Goal: Information Seeking & Learning: Check status

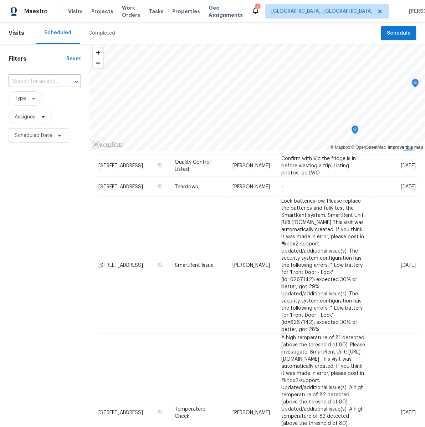
scroll to position [263, 0]
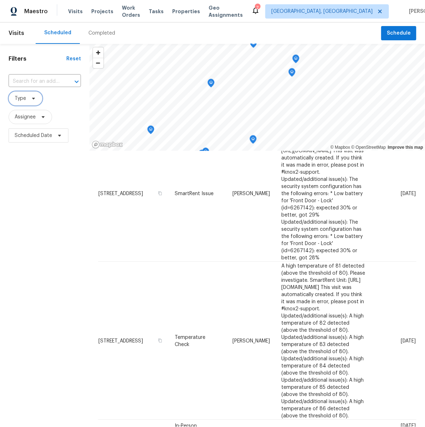
click at [22, 100] on span "Type" at bounding box center [20, 98] width 11 height 7
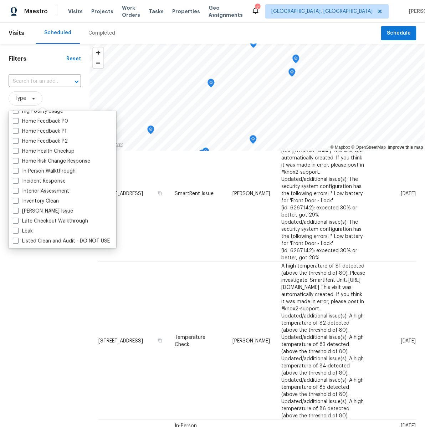
scroll to position [234, 0]
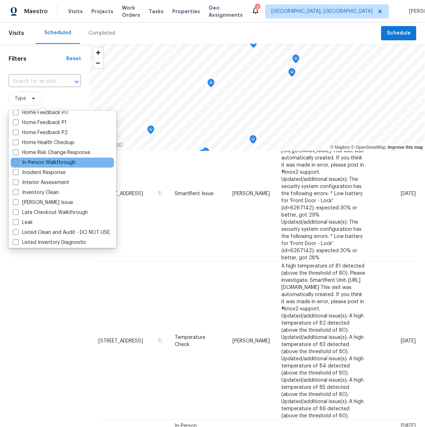
click at [12, 162] on div "In-Person Walkthrough" at bounding box center [62, 163] width 103 height 10
click at [14, 164] on span at bounding box center [16, 162] width 6 height 6
click at [14, 164] on input "In-Person Walkthrough" at bounding box center [15, 161] width 5 height 5
checkbox input "true"
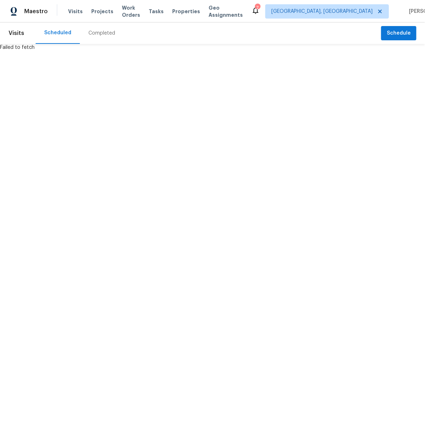
click at [50, 32] on div "Scheduled" at bounding box center [57, 32] width 27 height 7
click at [21, 33] on span "Visits" at bounding box center [17, 33] width 16 height 16
click at [75, 11] on span "Visits" at bounding box center [75, 11] width 15 height 7
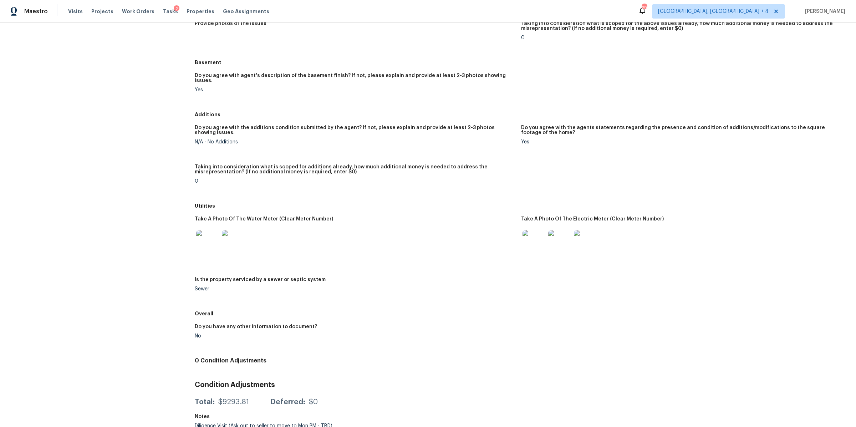
scroll to position [489, 0]
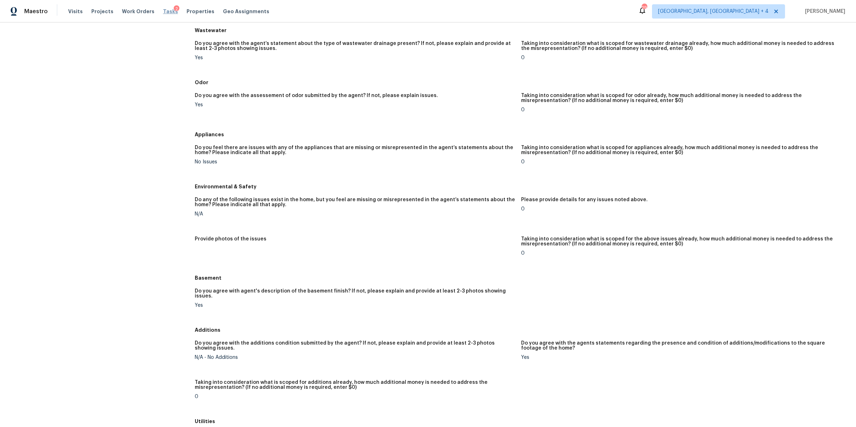
click at [163, 11] on span "Tasks" at bounding box center [170, 11] width 15 height 5
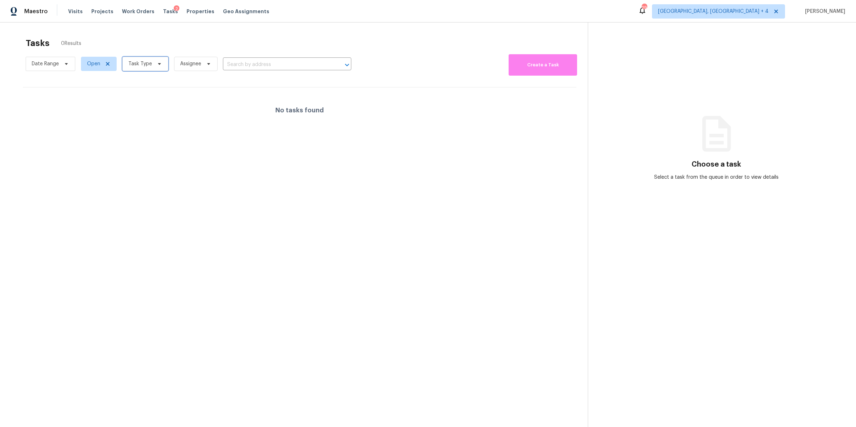
click at [147, 68] on span "Task Type" at bounding box center [145, 64] width 46 height 14
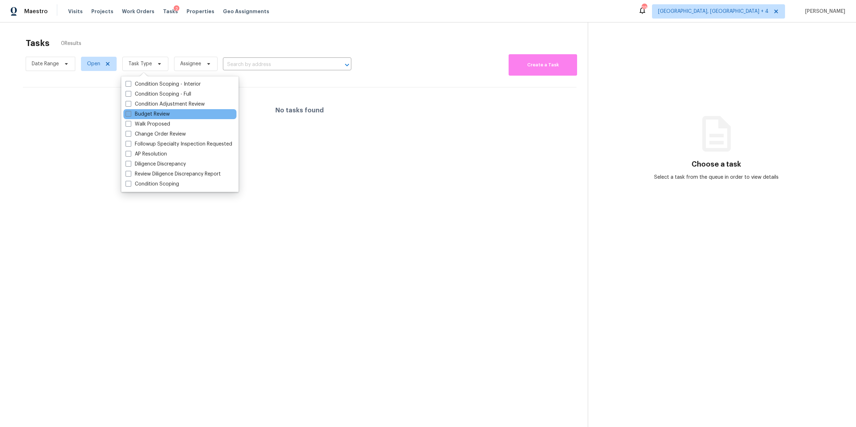
click at [130, 114] on span at bounding box center [129, 114] width 6 height 6
click at [130, 114] on input "Budget Review" at bounding box center [128, 113] width 5 height 5
checkbox input "true"
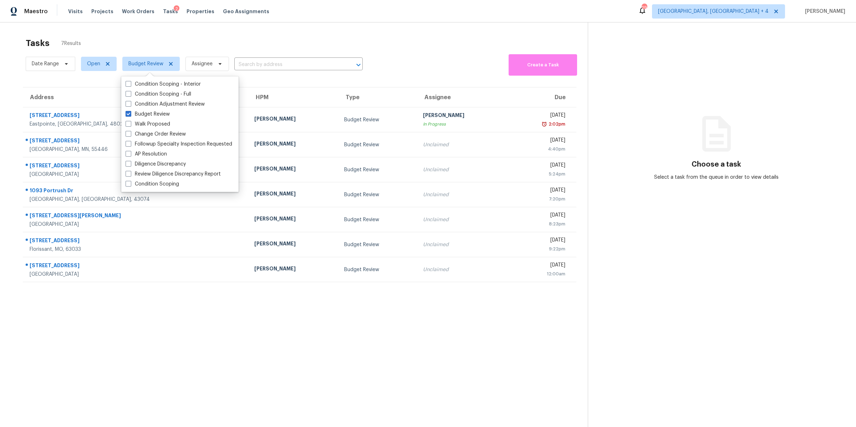
click at [527, 42] on div "Tasks 7 Results" at bounding box center [307, 43] width 562 height 19
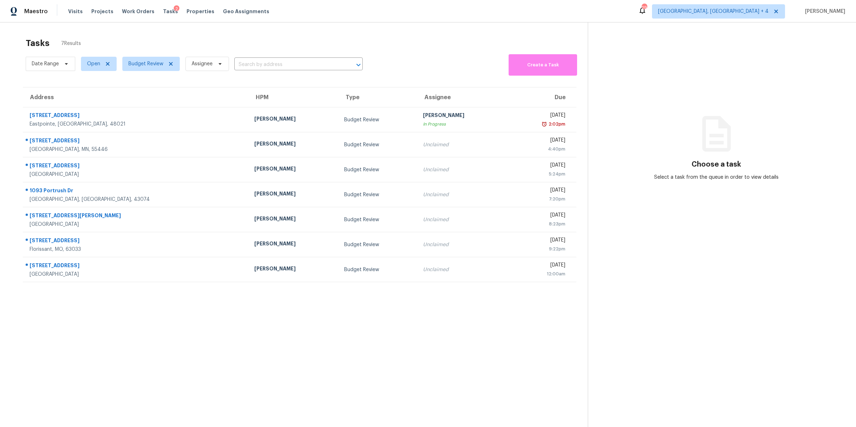
click at [464, 60] on div "Date Range Open Budget Review Assignee ​ Create a Task" at bounding box center [307, 63] width 562 height 23
click at [454, 61] on div "Date Range Open Budget Review Assignee ​ Create a Task" at bounding box center [307, 63] width 562 height 23
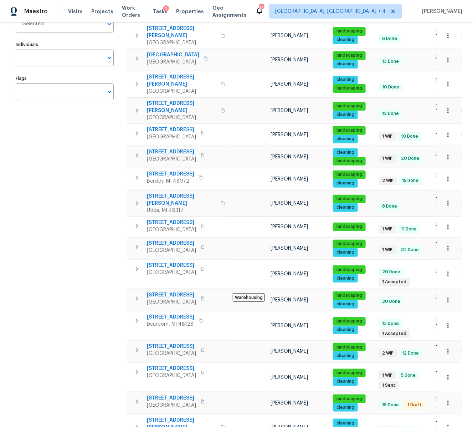
scroll to position [62, 0]
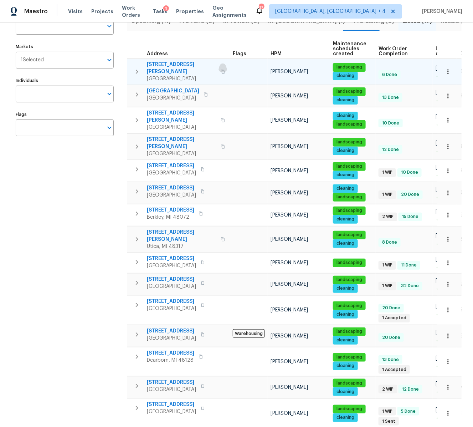
click at [221, 70] on icon "button" at bounding box center [223, 72] width 4 height 4
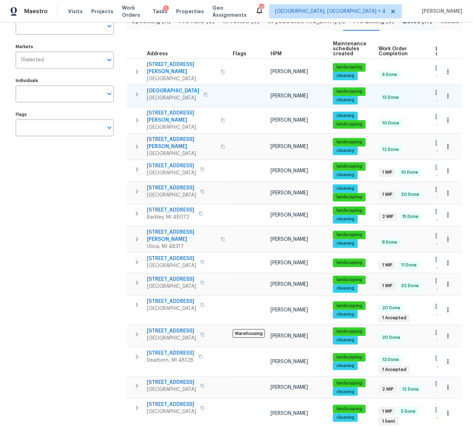
click at [208, 92] on icon "button" at bounding box center [206, 94] width 4 height 4
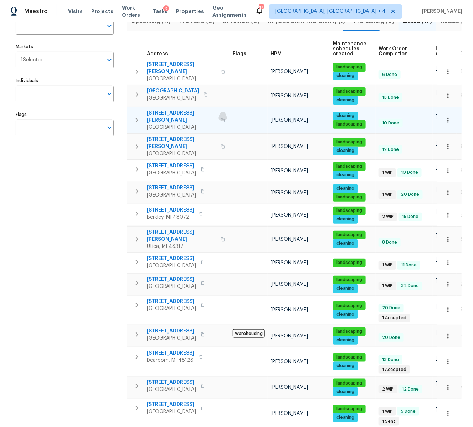
click at [219, 112] on button "button" at bounding box center [223, 120] width 9 height 17
click at [221, 118] on icon "button" at bounding box center [223, 120] width 4 height 4
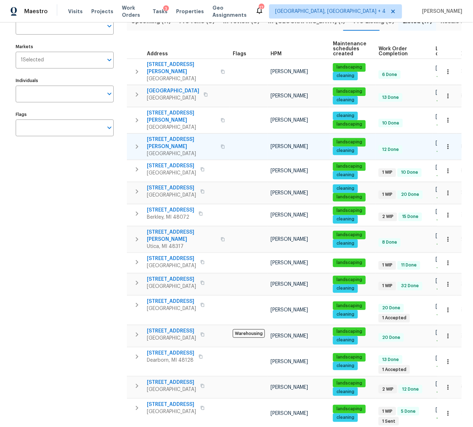
click at [221, 144] on icon "button" at bounding box center [223, 146] width 4 height 4
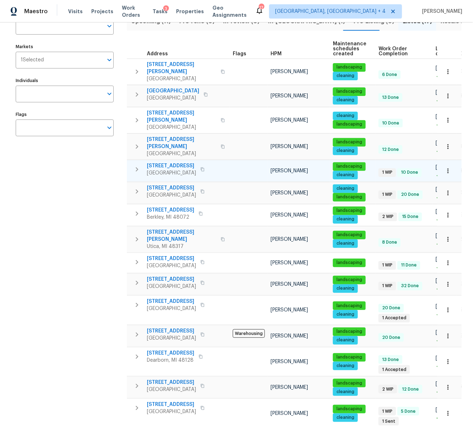
click at [201, 167] on icon "button" at bounding box center [202, 169] width 4 height 4
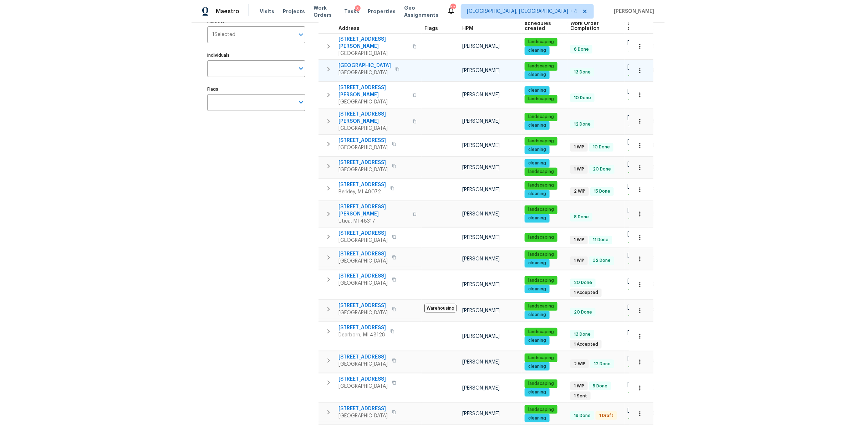
scroll to position [114, 0]
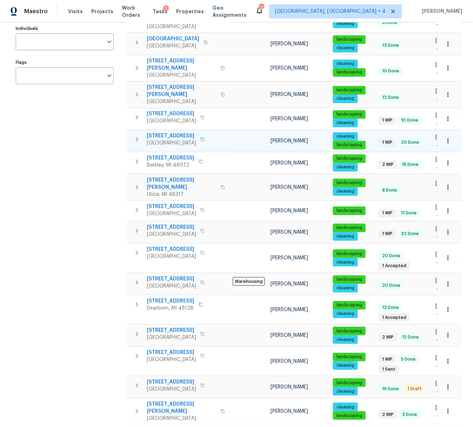
click at [205, 137] on icon "button" at bounding box center [202, 139] width 4 height 4
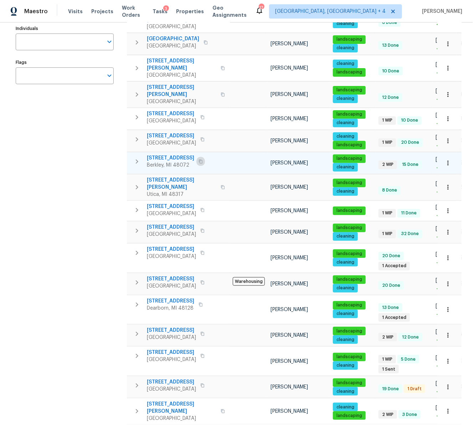
click at [203, 159] on icon "button" at bounding box center [201, 161] width 4 height 4
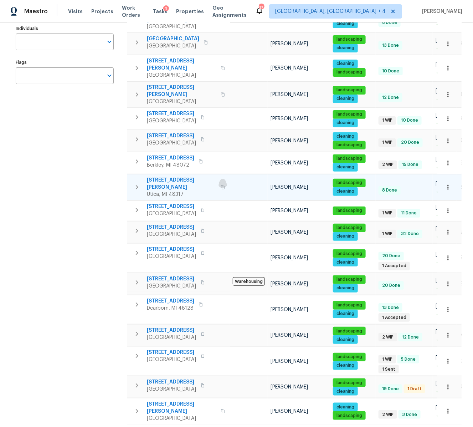
click at [221, 185] on icon "button" at bounding box center [223, 187] width 4 height 4
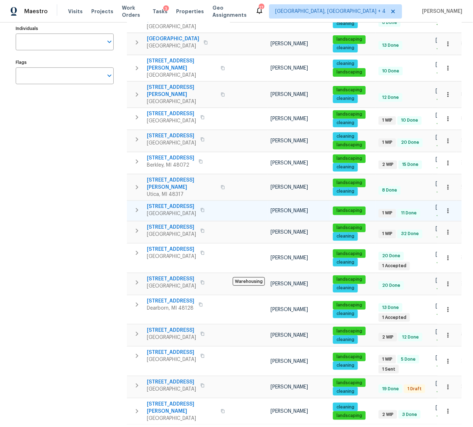
click at [205, 208] on icon "button" at bounding box center [202, 210] width 4 height 4
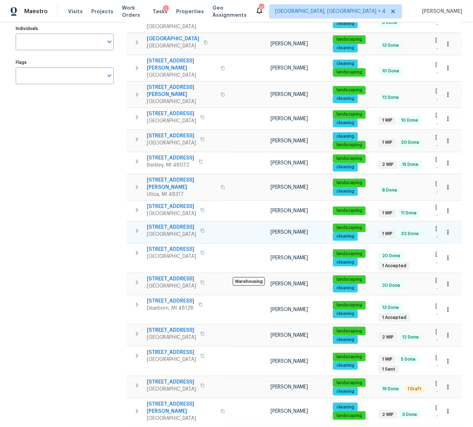
click at [204, 229] on icon "button" at bounding box center [203, 231] width 4 height 4
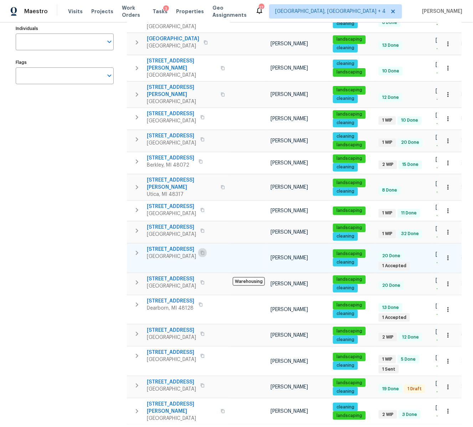
click at [201, 251] on icon "button" at bounding box center [202, 253] width 4 height 4
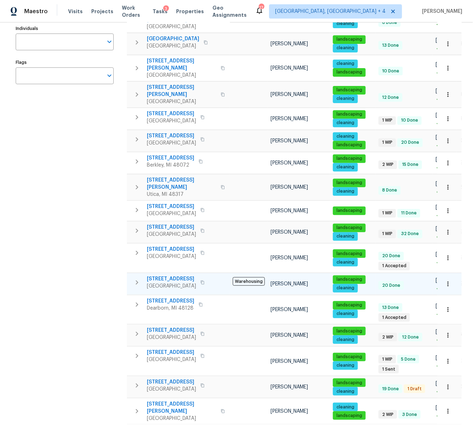
click at [204, 280] on icon "button" at bounding box center [203, 282] width 4 height 4
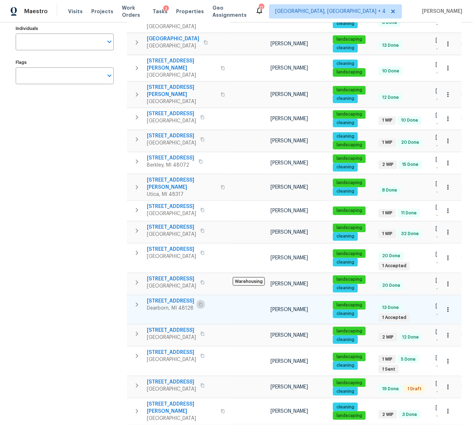
click at [200, 300] on button "button" at bounding box center [201, 305] width 9 height 10
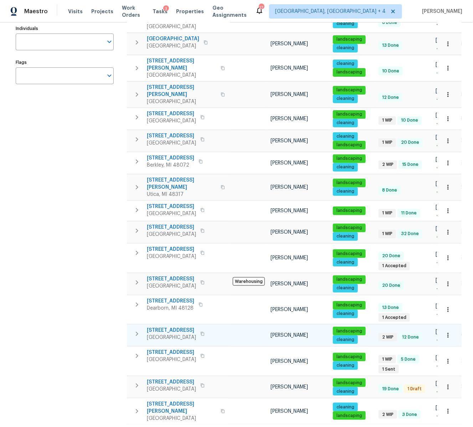
click at [201, 332] on icon "button" at bounding box center [203, 334] width 4 height 4
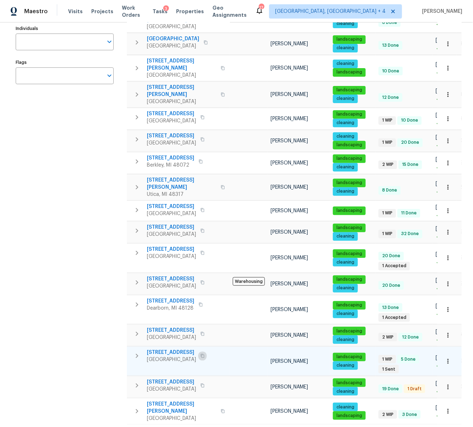
click at [205, 354] on icon "button" at bounding box center [202, 356] width 4 height 4
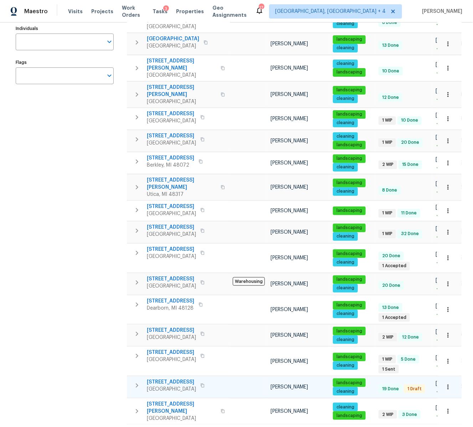
click at [200, 383] on icon "button" at bounding box center [202, 385] width 4 height 4
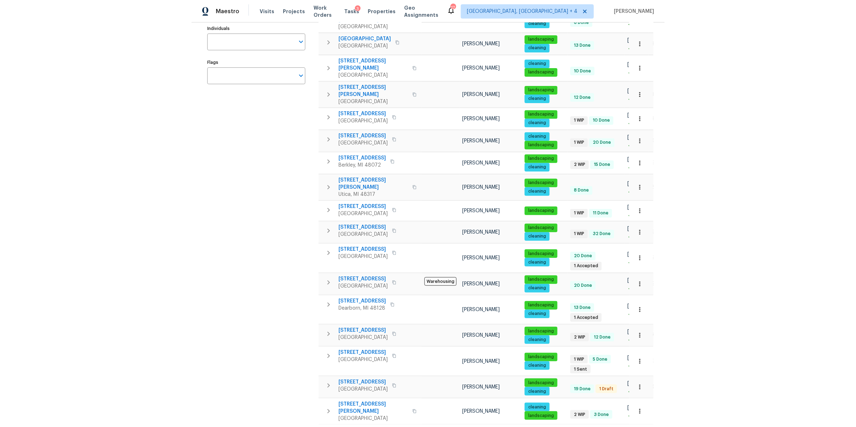
scroll to position [82, 0]
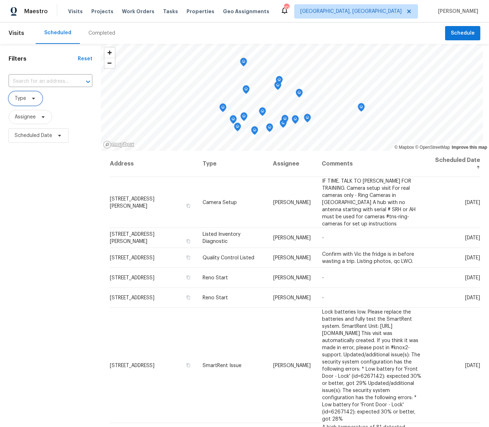
click at [34, 98] on icon at bounding box center [34, 99] width 6 height 6
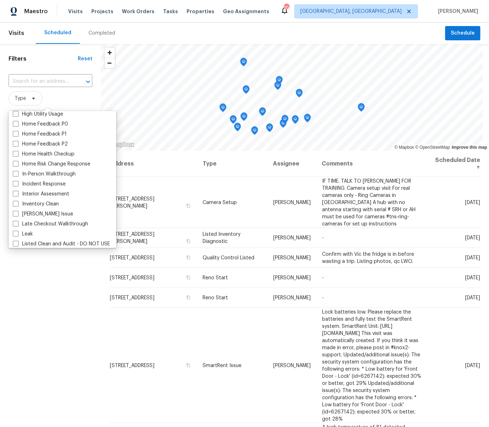
scroll to position [227, 0]
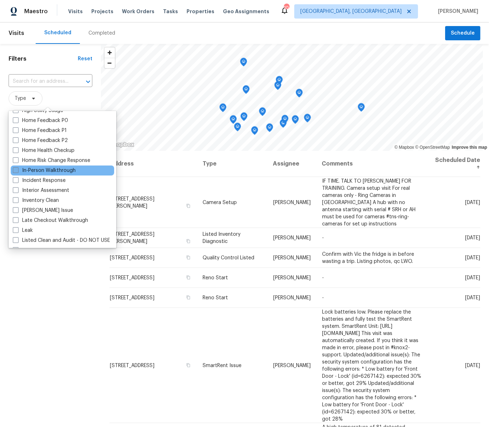
click at [23, 167] on label "In-Person Walkthrough" at bounding box center [44, 170] width 63 height 7
click at [17, 167] on input "In-Person Walkthrough" at bounding box center [15, 169] width 5 height 5
checkbox input "true"
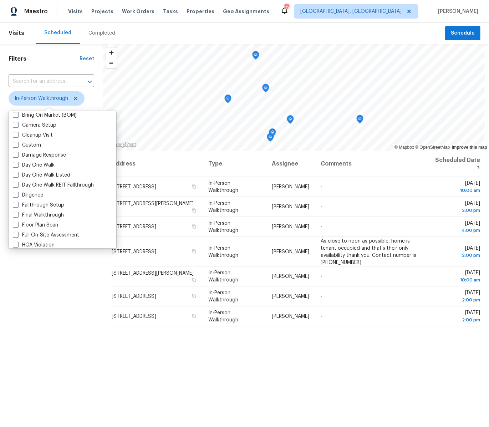
scroll to position [80, 0]
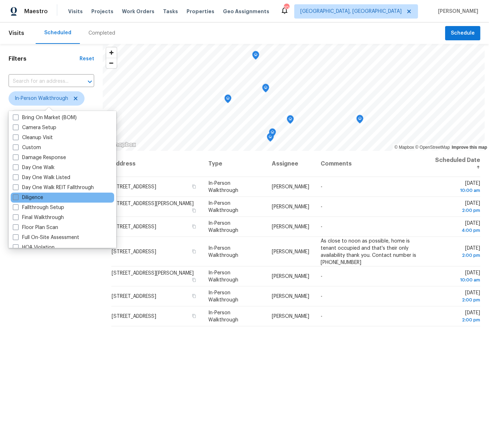
click at [15, 199] on span at bounding box center [16, 197] width 6 height 6
click at [15, 199] on input "Diligence" at bounding box center [15, 196] width 5 height 5
checkbox input "true"
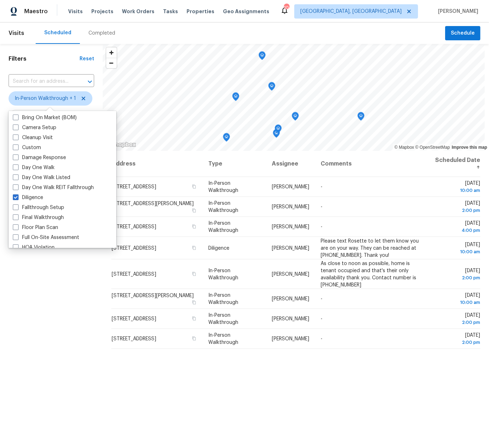
click at [37, 299] on div "Filters Reset ​ In-Person Walkthrough + 1 Assignee Scheduled Date" at bounding box center [51, 268] width 103 height 449
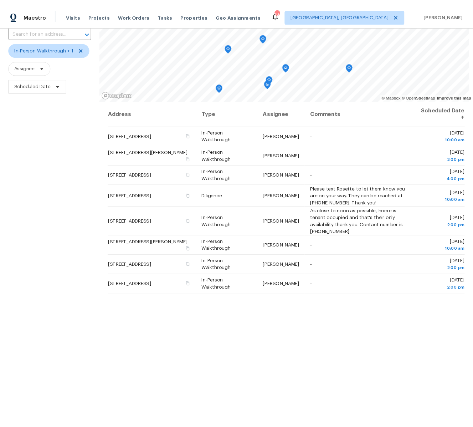
scroll to position [65, 0]
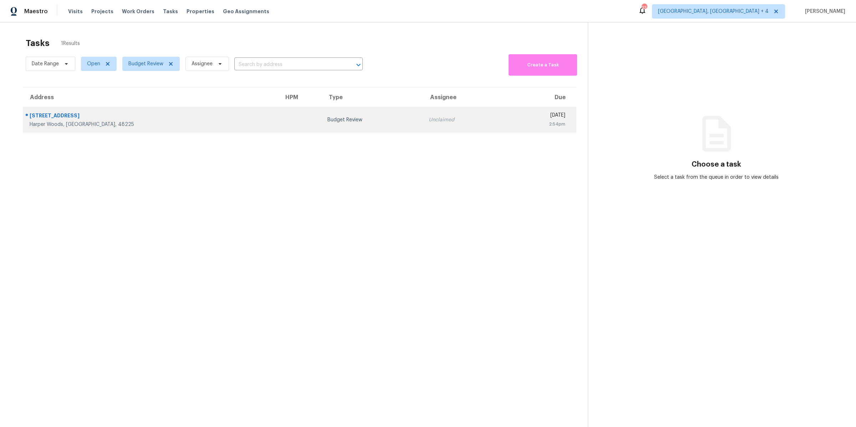
click at [510, 123] on div "2:54pm" at bounding box center [538, 124] width 56 height 7
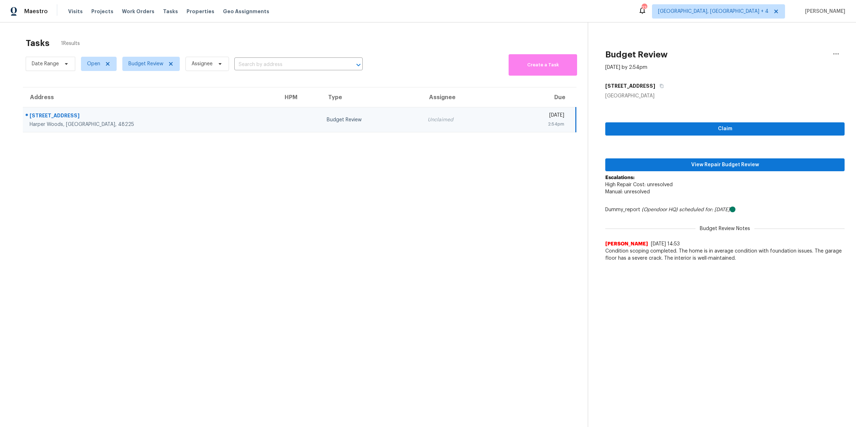
click at [679, 172] on div "Claim View Repair Budget Review Escalations: High Repair Cost: unresolved Manua…" at bounding box center [724, 183] width 239 height 166
click at [678, 167] on span "View Repair Budget Review" at bounding box center [725, 165] width 228 height 9
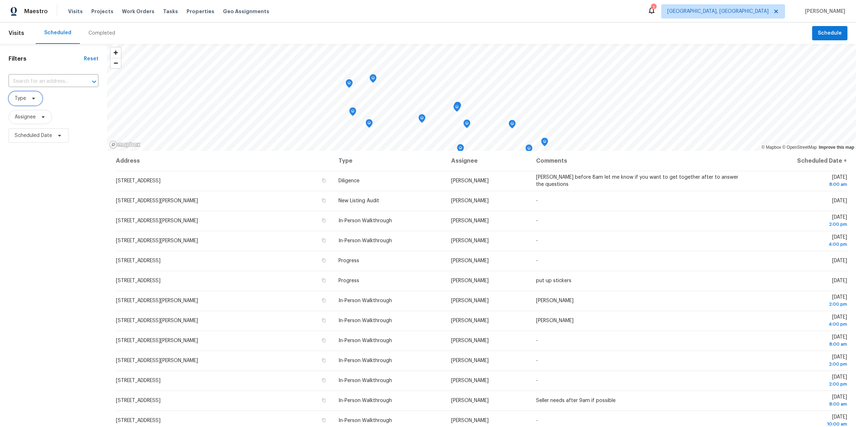
click at [21, 101] on span "Type" at bounding box center [20, 98] width 11 height 7
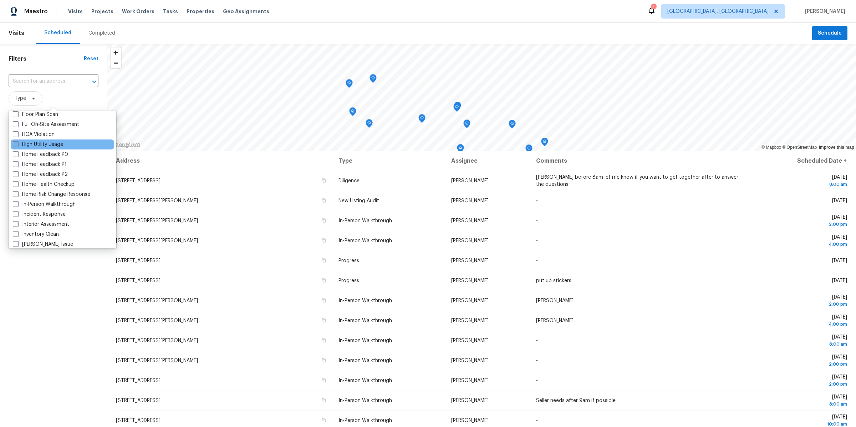
scroll to position [195, 0]
click at [26, 203] on label "In-Person Walkthrough" at bounding box center [44, 201] width 63 height 7
click at [17, 203] on input "In-Person Walkthrough" at bounding box center [15, 200] width 5 height 5
checkbox input "true"
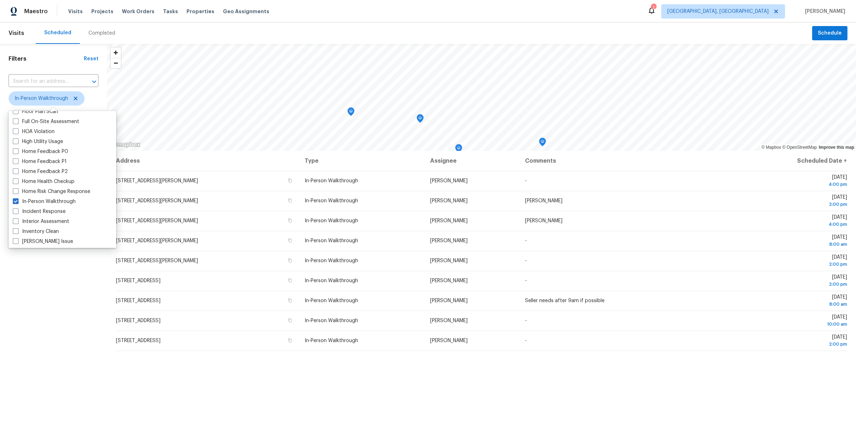
click at [62, 294] on div "Filters Reset ​ In-Person Walkthrough Assignee Scheduled Date" at bounding box center [53, 268] width 107 height 449
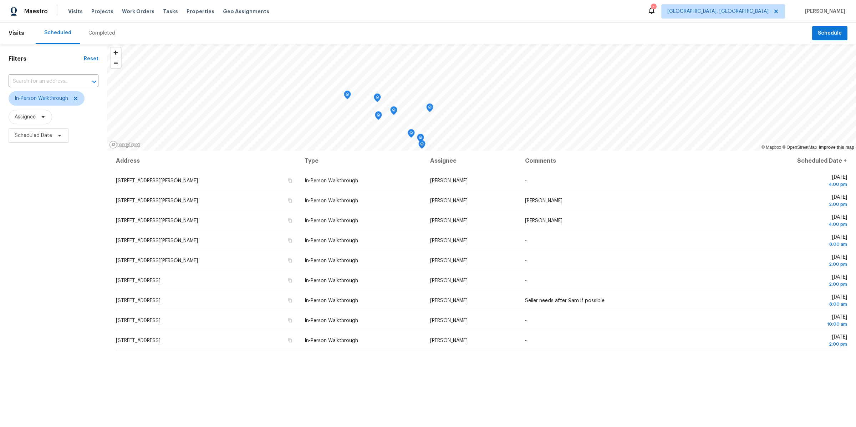
click at [432, 107] on icon "Map marker" at bounding box center [430, 108] width 6 height 8
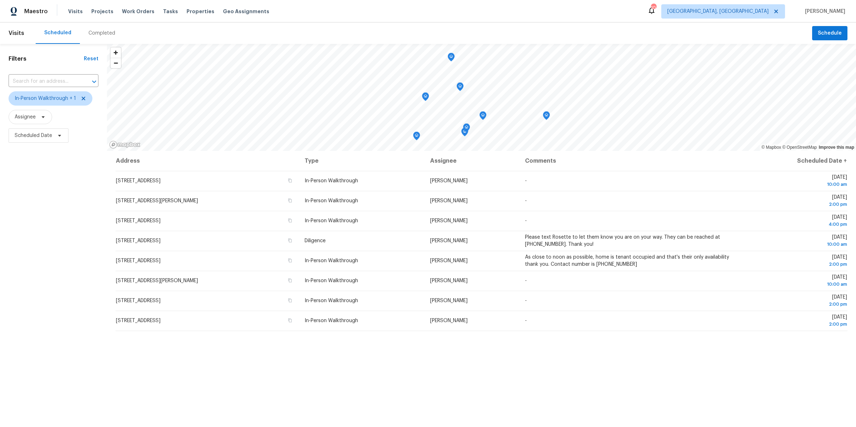
scroll to position [65, 0]
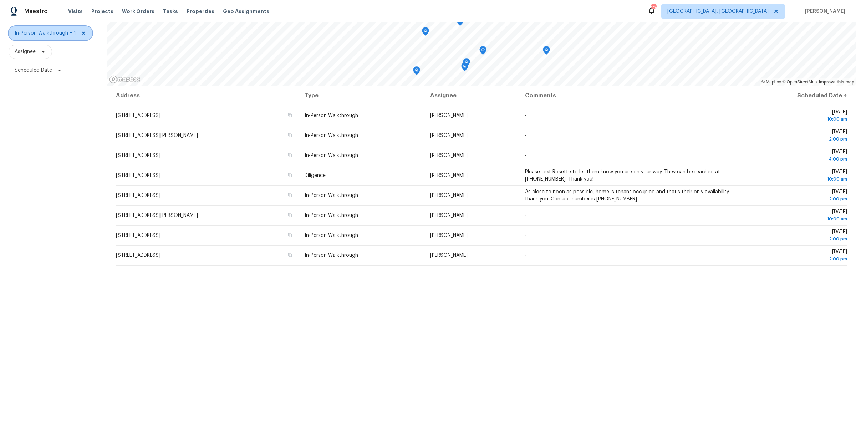
click at [79, 28] on span "In-Person Walkthrough + 1" at bounding box center [51, 33] width 84 height 14
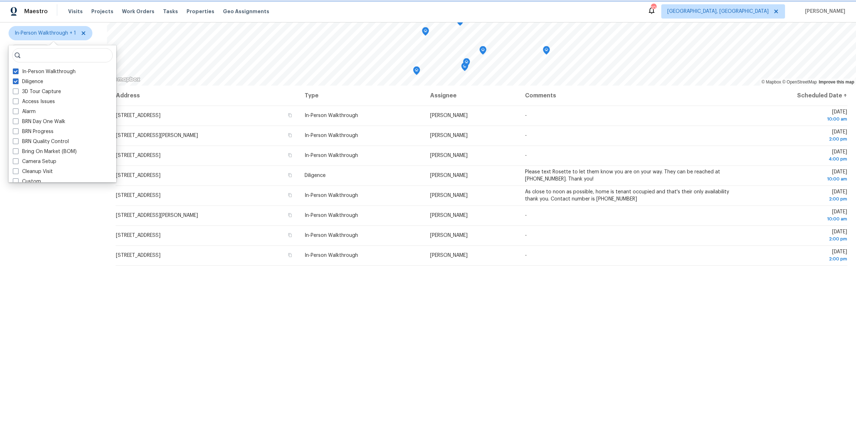
click at [83, 32] on icon at bounding box center [84, 33] width 4 height 4
checkbox input "false"
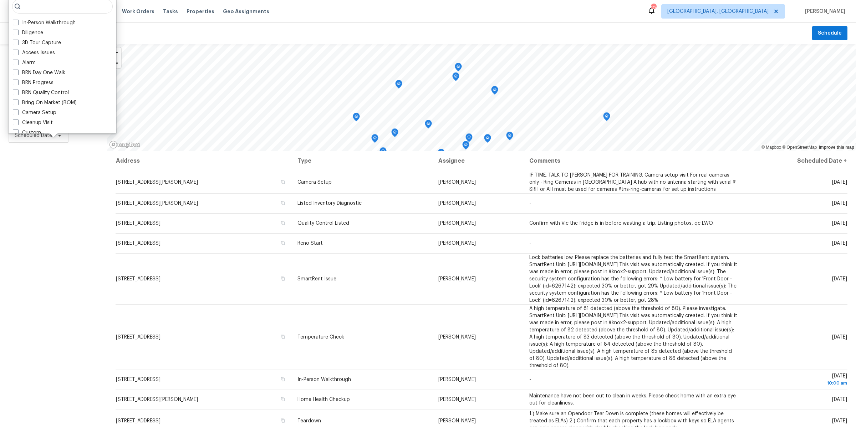
click at [54, 209] on div "Filters Reset ​ Type Assignee Scheduled Date" at bounding box center [53, 268] width 107 height 449
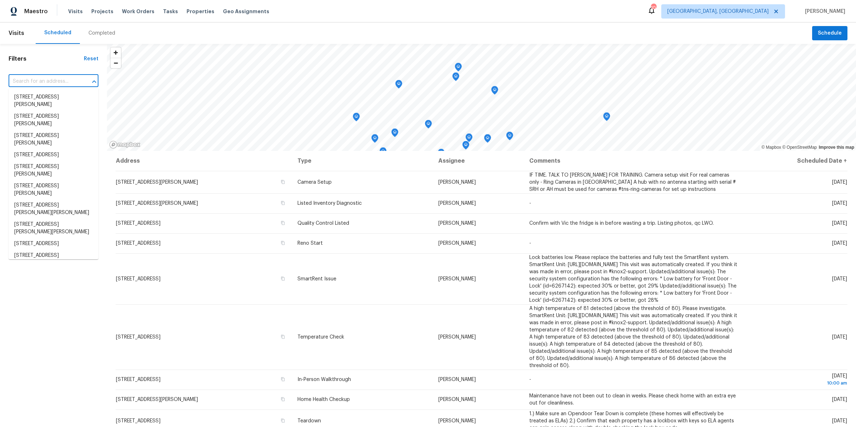
click at [36, 82] on input "text" at bounding box center [44, 81] width 70 height 11
paste input "https://opendoor.slack.com/archives/C02CHRWH7U7/p1757528394657269"
type input "https://opendoor.slack.com/archives/C02CHRWH7U7/p1757528394657269"
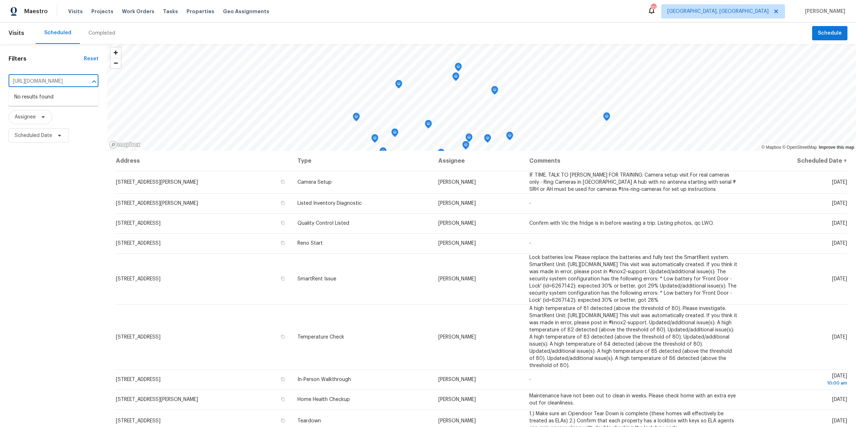
click at [48, 80] on input "https://opendoor.slack.com/archives/C02CHRWH7U7/p1757528394657269" at bounding box center [44, 81] width 70 height 11
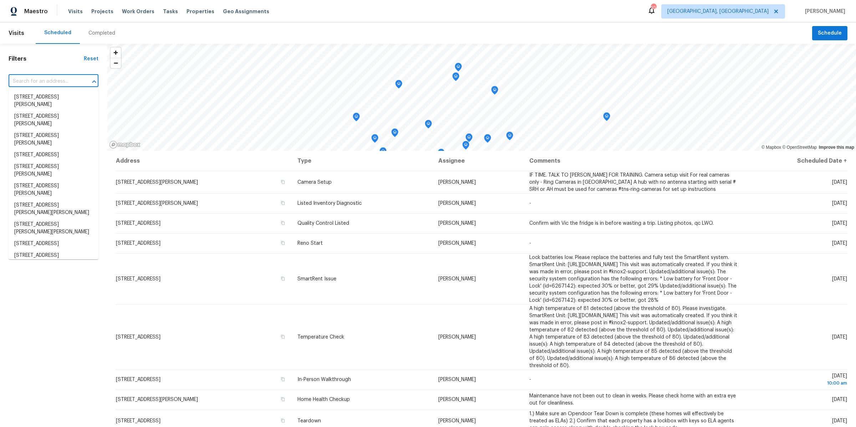
scroll to position [0, 0]
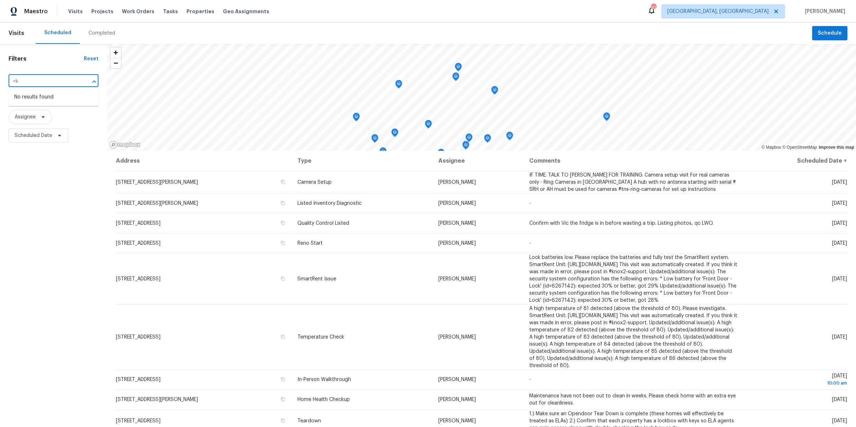
type input "="
type input "kan"
click at [50, 93] on li "511 W Kanawha Ave, Columbus, OH 43214" at bounding box center [54, 97] width 90 height 12
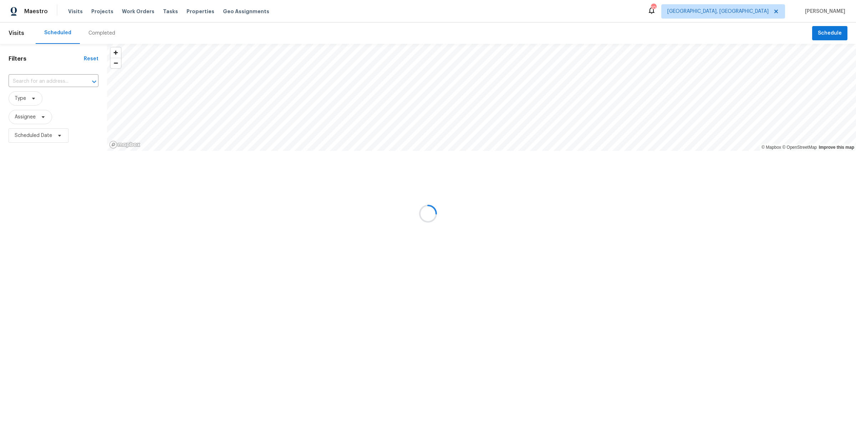
type input "511 W Kanawha Ave, Columbus, OH 43214"
click at [93, 37] on div "Completed" at bounding box center [102, 32] width 44 height 21
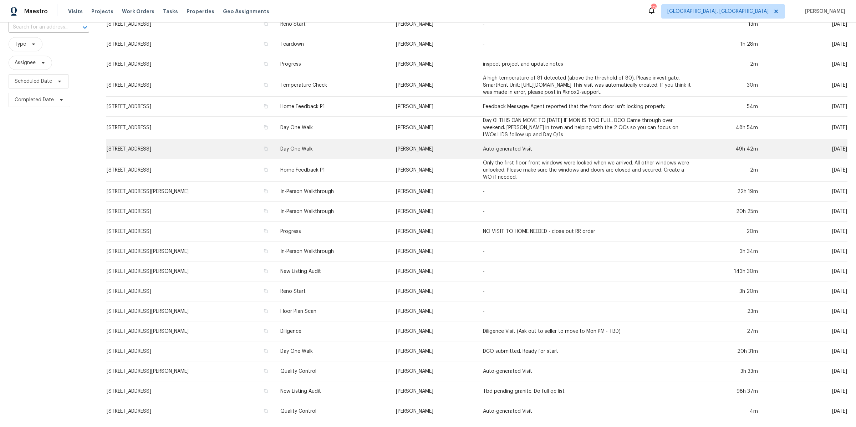
scroll to position [66, 0]
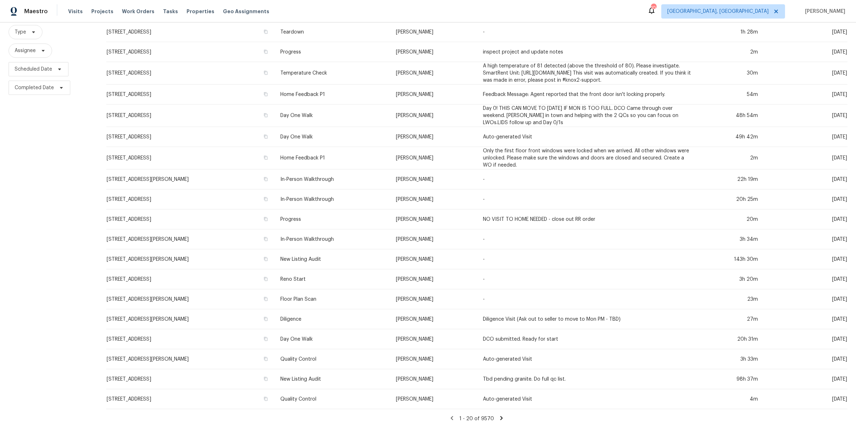
click at [498, 417] on icon at bounding box center [501, 418] width 6 height 6
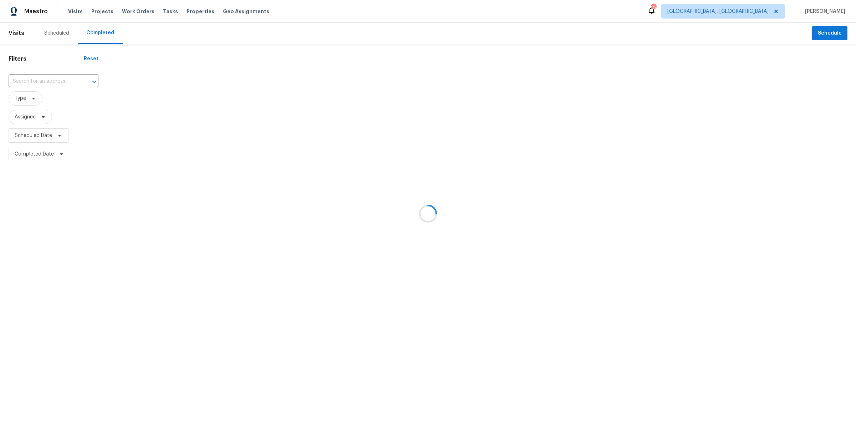
scroll to position [0, 0]
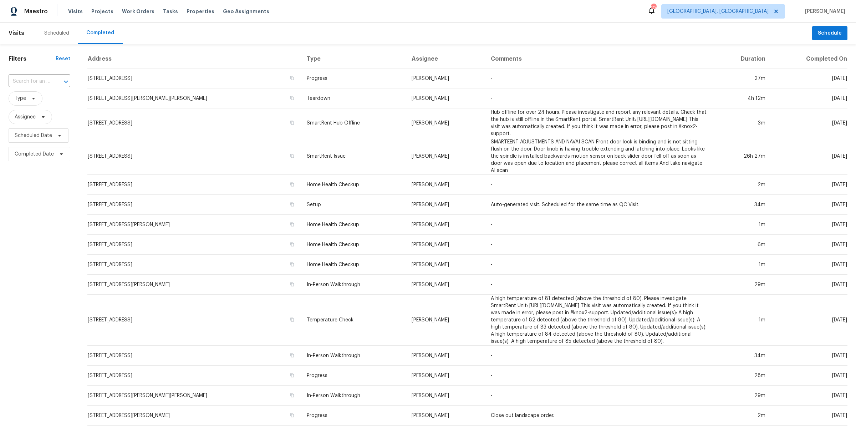
click at [23, 108] on span "Assignee" at bounding box center [40, 117] width 62 height 19
click at [23, 101] on span "Type" at bounding box center [20, 98] width 11 height 7
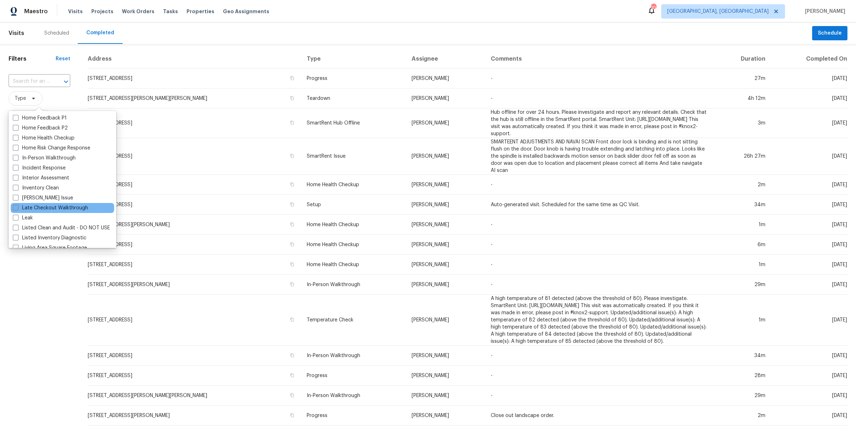
scroll to position [244, 0]
click at [17, 230] on span at bounding box center [16, 232] width 6 height 6
click at [17, 230] on input "Listed Inventory Diagnostic" at bounding box center [15, 231] width 5 height 5
checkbox input "true"
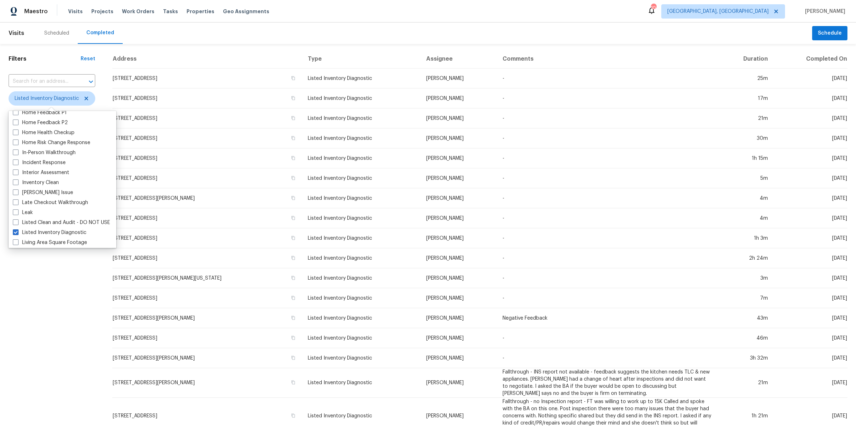
click at [24, 263] on div "Filters Reset ​ Listed Inventory Diagnostic Assignee Scheduled Date Completed D…" at bounding box center [52, 290] width 104 height 493
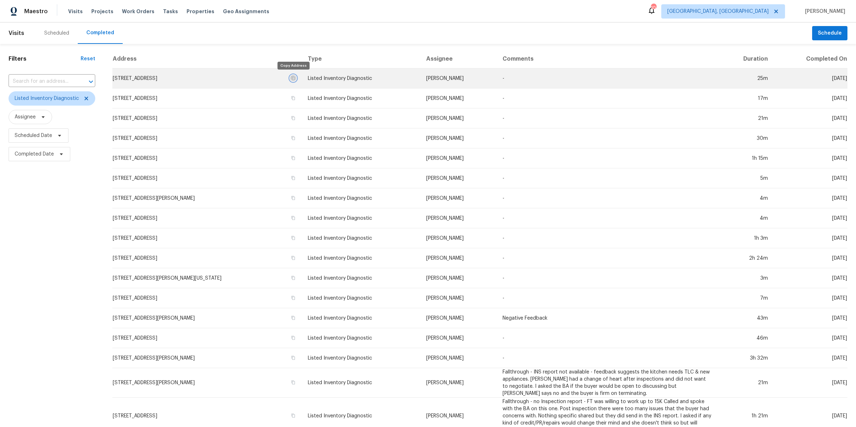
click at [294, 76] on icon "button" at bounding box center [293, 78] width 4 height 4
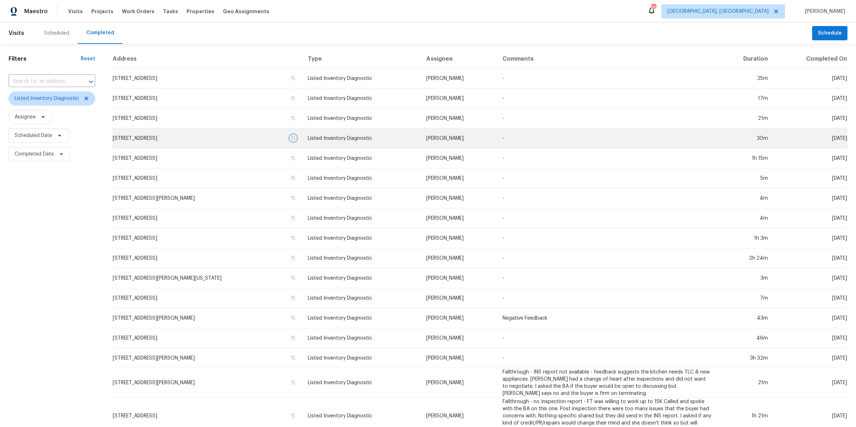
click at [292, 140] on button "button" at bounding box center [293, 138] width 6 height 6
click at [230, 141] on td "6775 Centennial Dr, Reynoldsburg, OH 43068" at bounding box center [207, 138] width 190 height 20
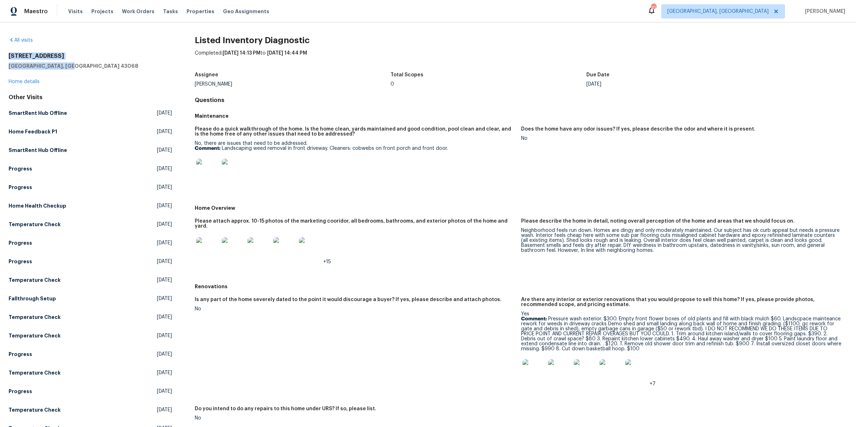
drag, startPoint x: 75, startPoint y: 67, endPoint x: 0, endPoint y: 58, distance: 75.0
click at [0, 58] on div "All visits 6775 Centennial Dr Reynoldsburg, OH 43068 Home details Other Visits …" at bounding box center [428, 224] width 856 height 404
copy div "6775 Centennial Dr Reynoldsburg, OH 43068"
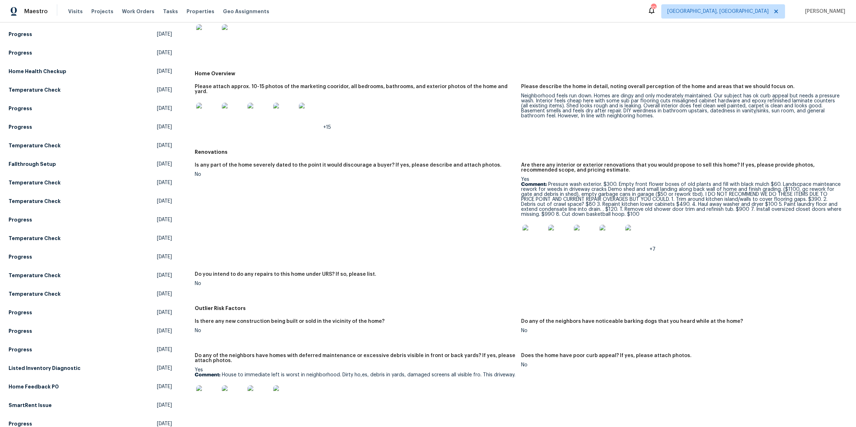
scroll to position [136, 0]
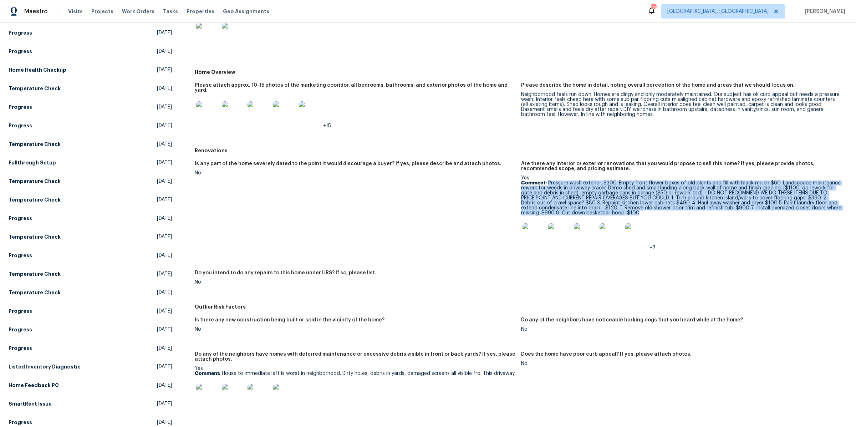
drag, startPoint x: 548, startPoint y: 177, endPoint x: 637, endPoint y: 208, distance: 93.6
click at [637, 208] on p "Comment: Pressure wash exterior. $300. Empty front flower boxes of old plants a…" at bounding box center [681, 197] width 321 height 35
copy p "Pressure wash exterior. $300. Empty front flower boxes of old plants and fill w…"
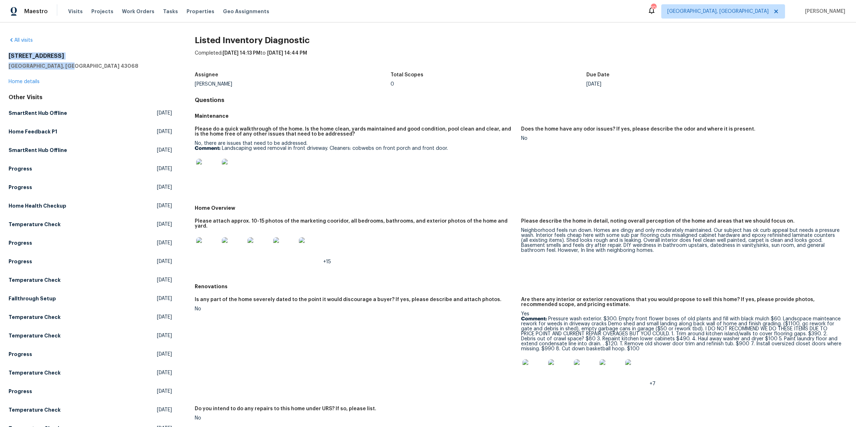
drag, startPoint x: 8, startPoint y: 54, endPoint x: 85, endPoint y: 65, distance: 77.4
click at [85, 65] on div "All visits 6775 Centennial Dr Reynoldsburg, OH 43068 Home details Other Visits …" at bounding box center [428, 224] width 856 height 404
copy div "6775 Centennial Dr Reynoldsburg, OH 43068"
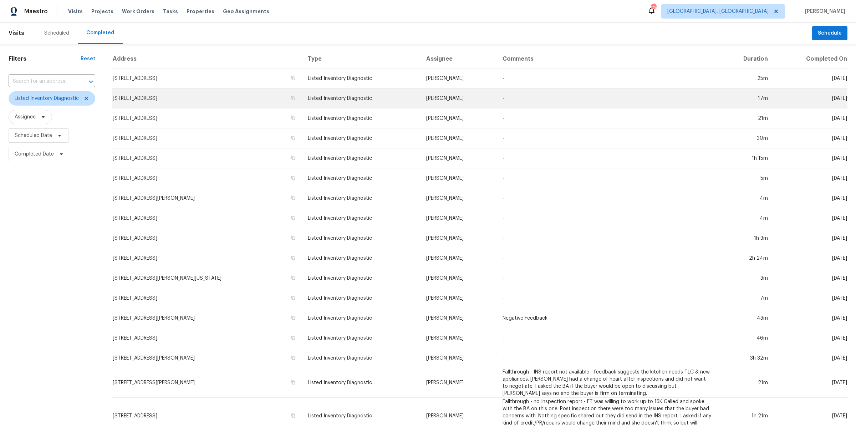
click at [159, 99] on td "[STREET_ADDRESS]" at bounding box center [207, 98] width 190 height 20
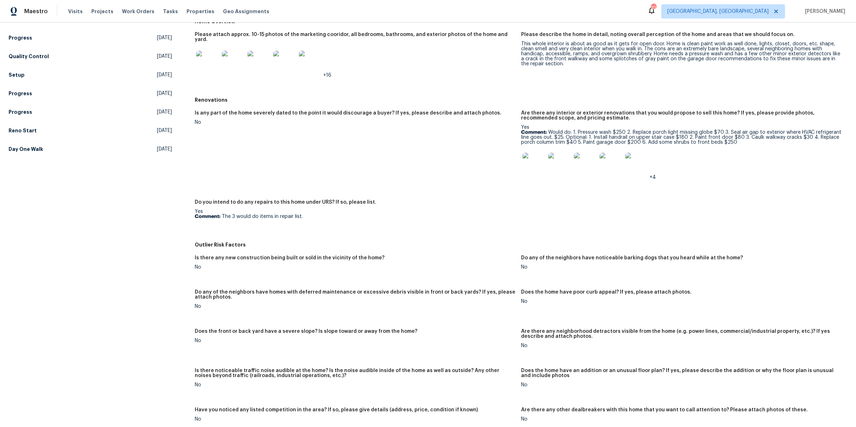
scroll to position [189, 0]
